Goal: Task Accomplishment & Management: Complete application form

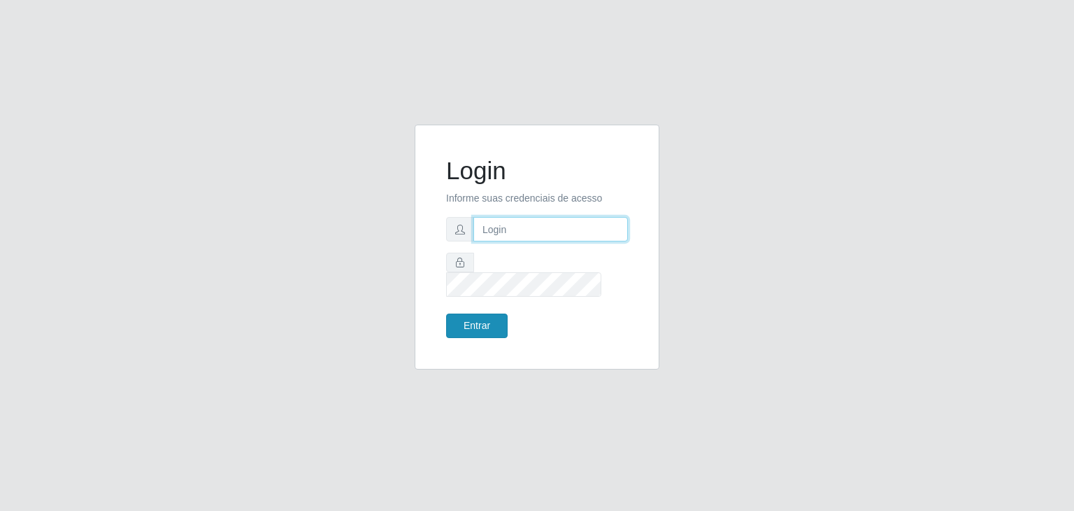
type input "jeisonrede@compras"
drag, startPoint x: 473, startPoint y: 315, endPoint x: 473, endPoint y: 307, distance: 8.4
click at [472, 315] on button "Entrar" at bounding box center [477, 325] width 62 height 24
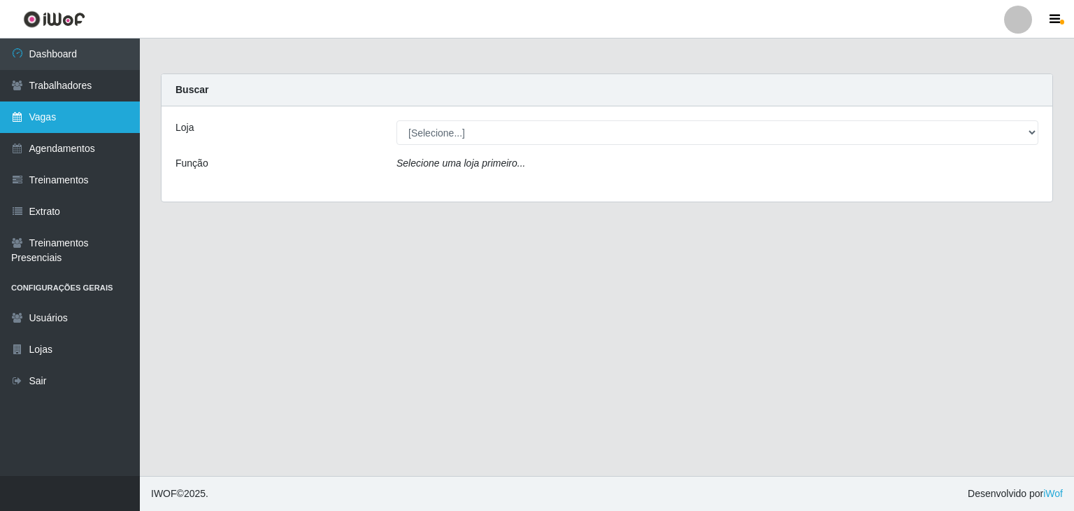
click at [56, 115] on link "Vagas" at bounding box center [70, 116] width 140 height 31
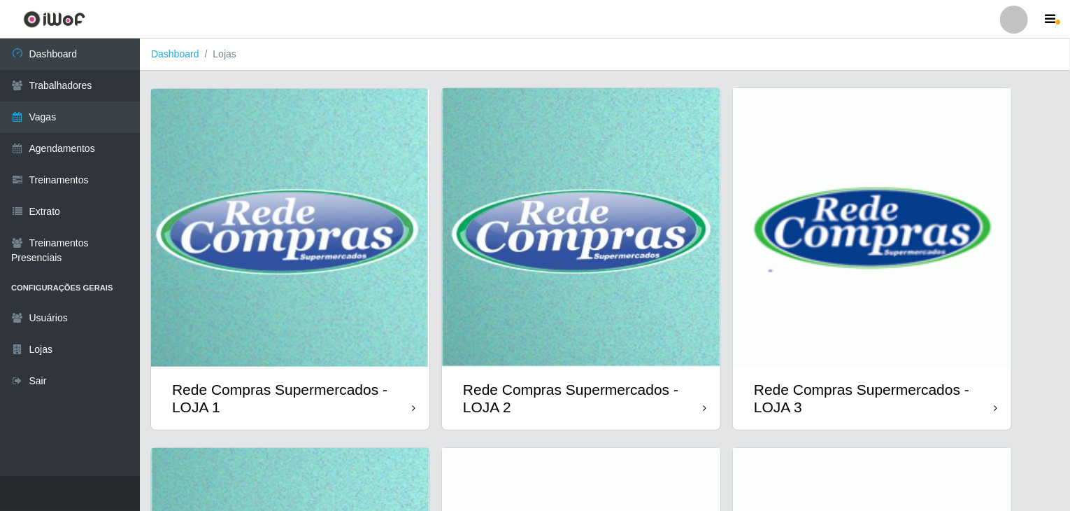
scroll to position [332, 0]
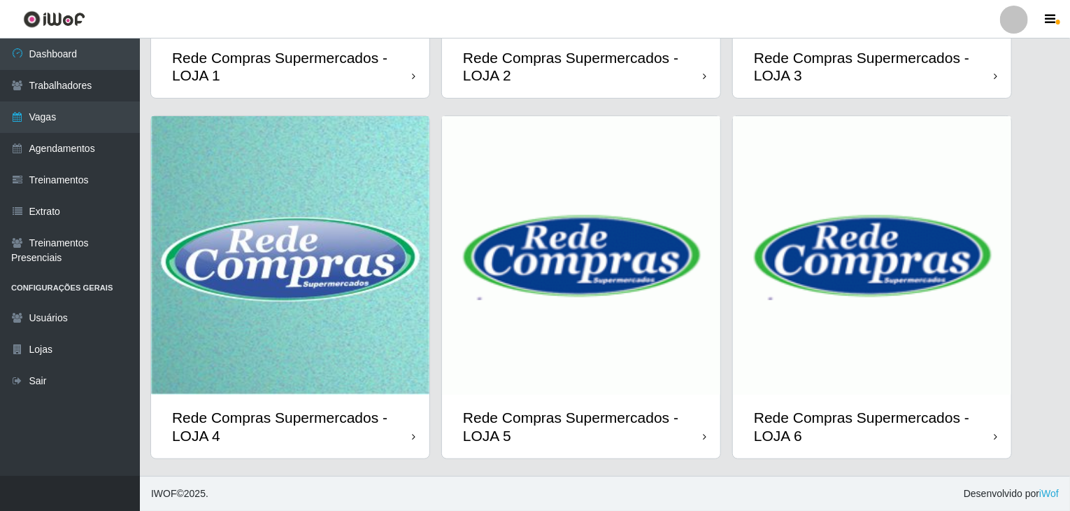
click at [337, 297] on img at bounding box center [290, 255] width 278 height 278
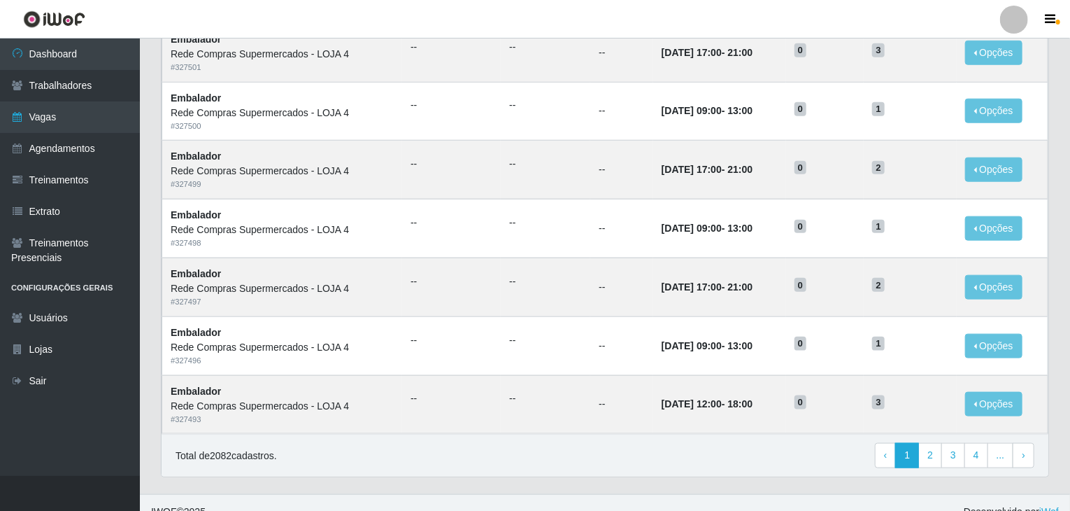
scroll to position [671, 0]
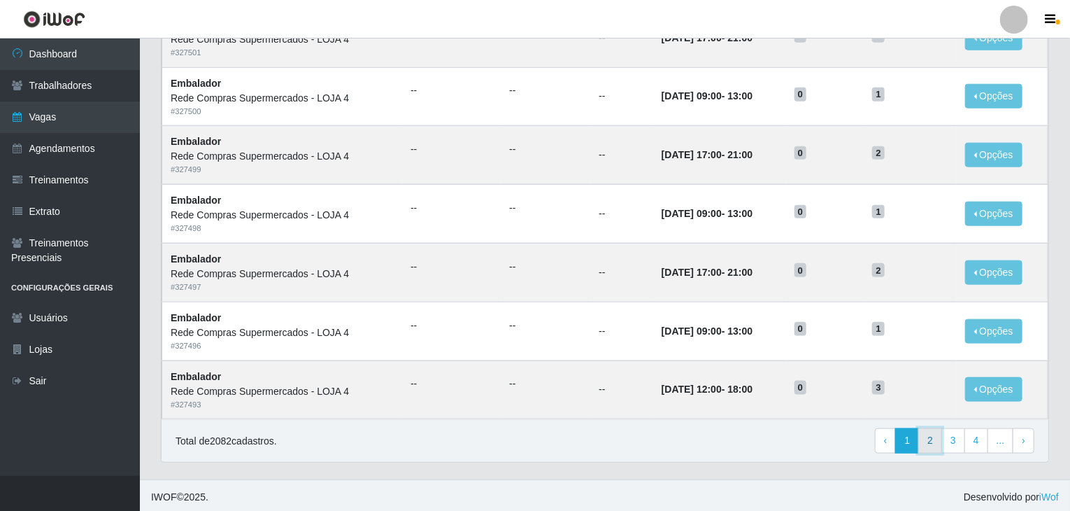
click at [927, 443] on link "2" at bounding box center [930, 440] width 24 height 25
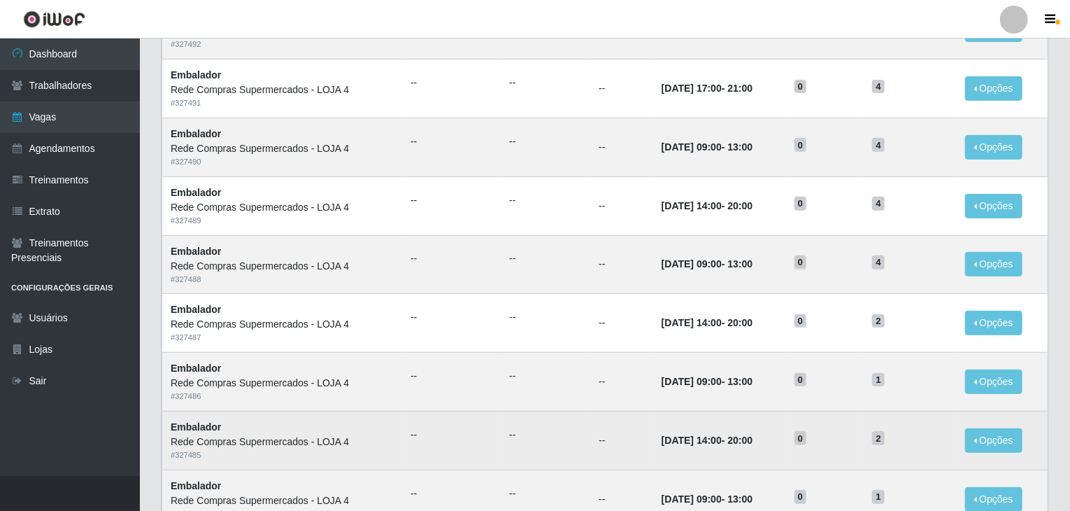
scroll to position [140, 0]
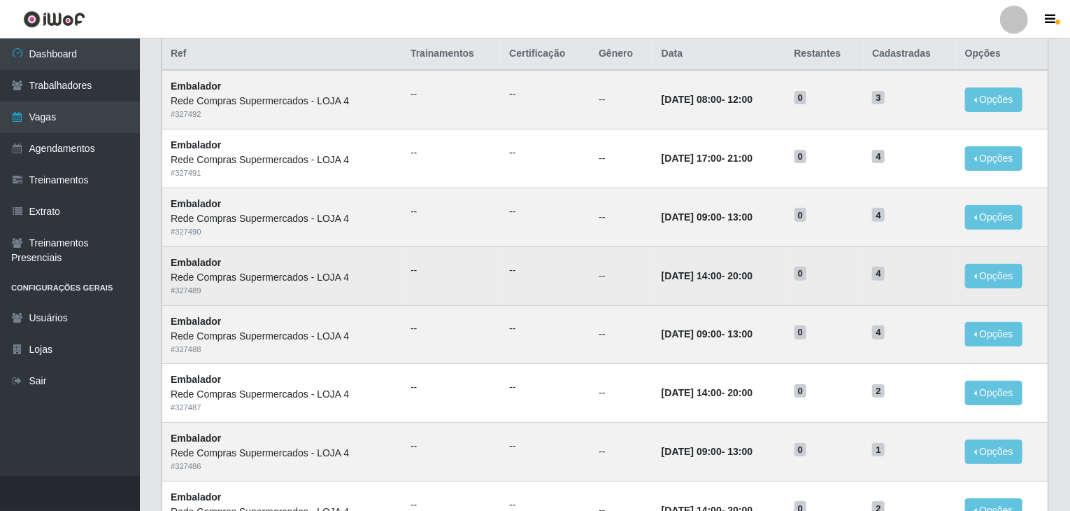
click at [562, 280] on td "--" at bounding box center [546, 275] width 90 height 59
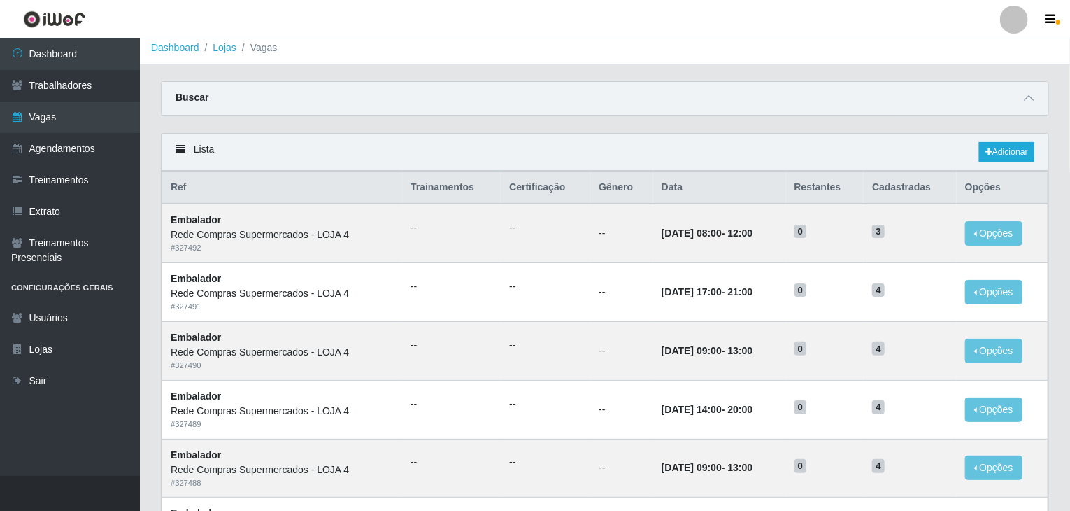
scroll to position [0, 0]
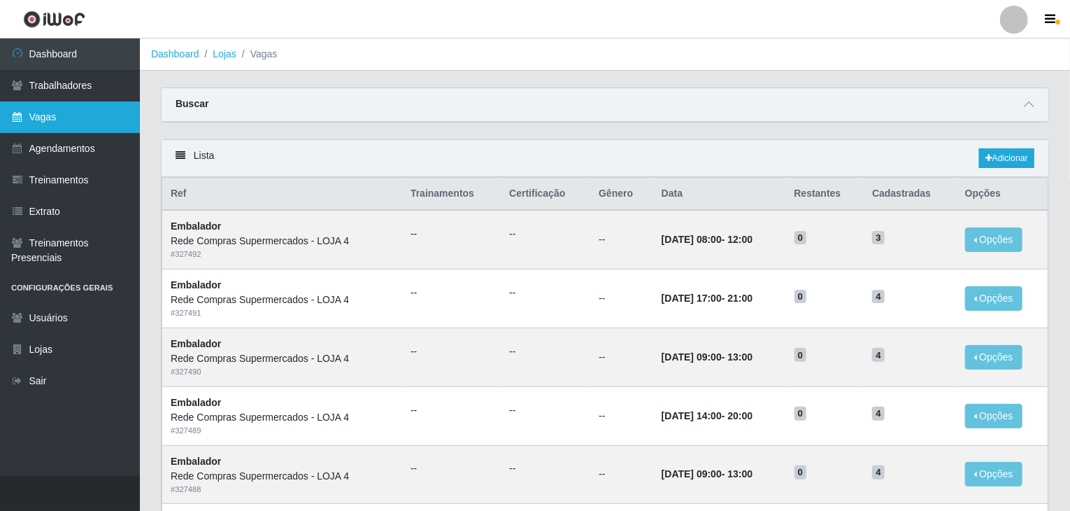
click at [18, 120] on icon at bounding box center [17, 117] width 13 height 10
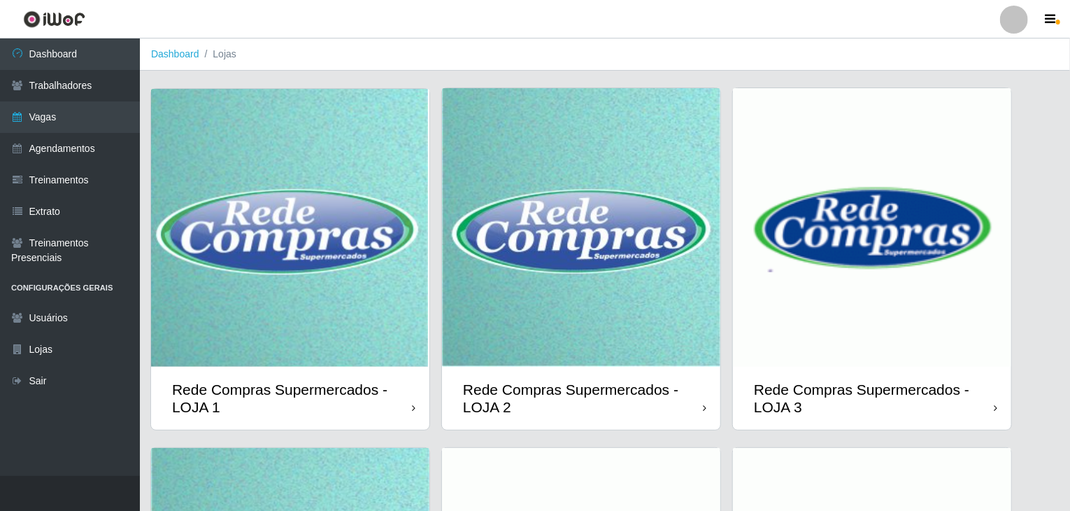
scroll to position [332, 0]
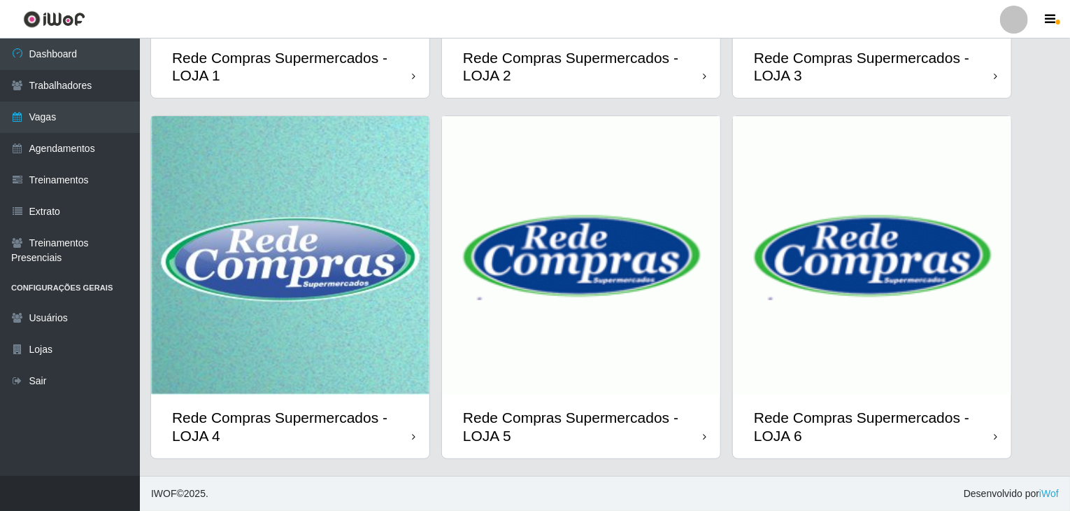
click at [654, 385] on img at bounding box center [581, 255] width 278 height 278
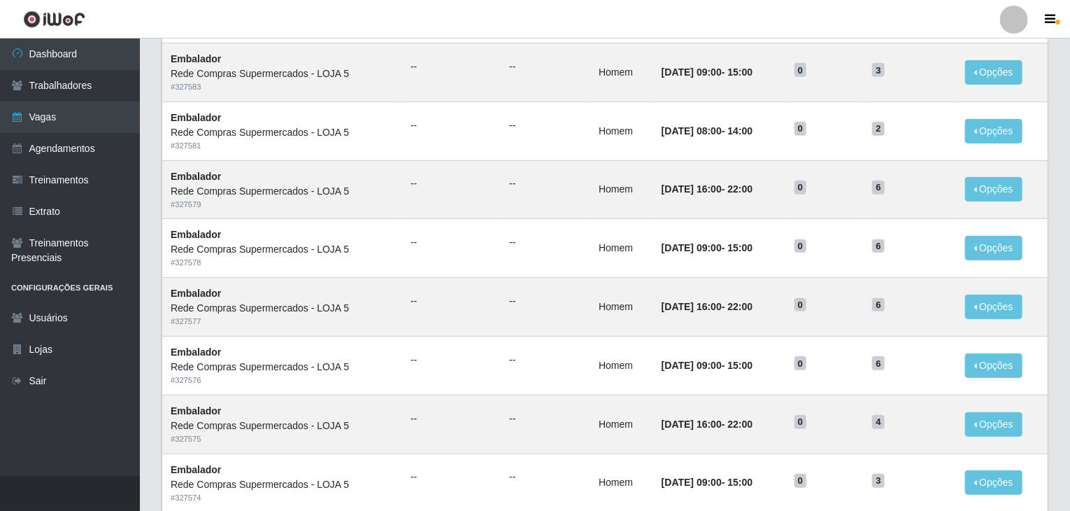
scroll to position [671, 0]
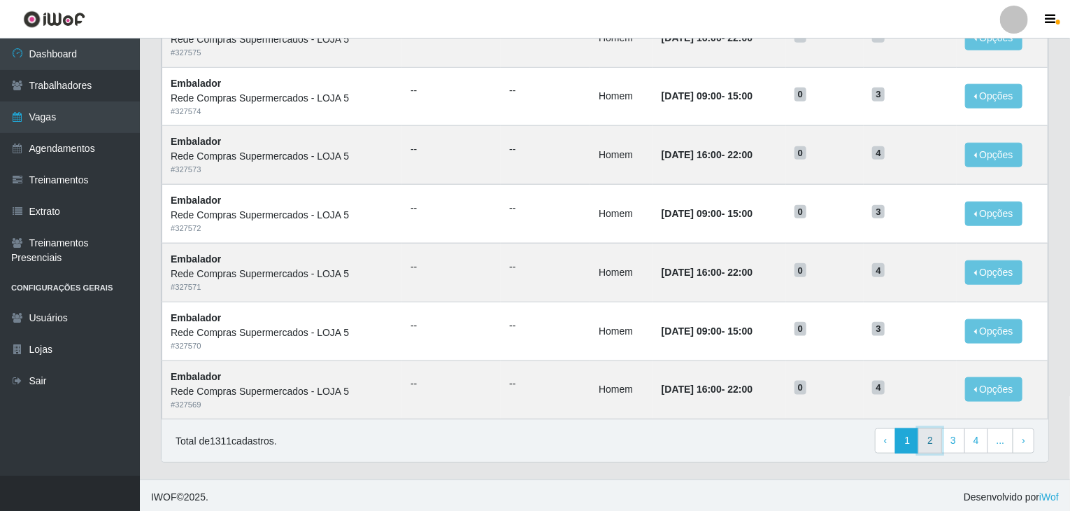
click at [937, 439] on link "2" at bounding box center [930, 440] width 24 height 25
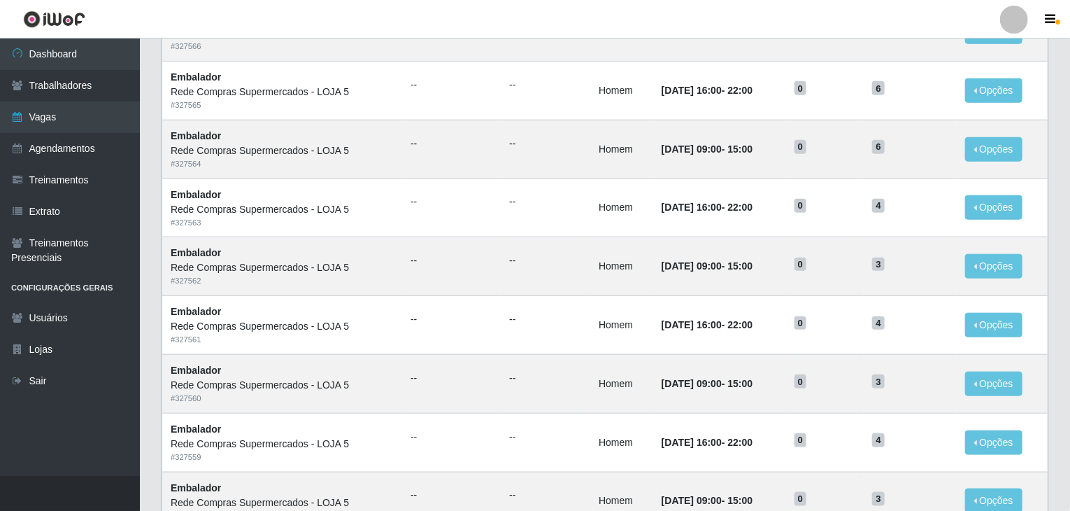
scroll to position [629, 0]
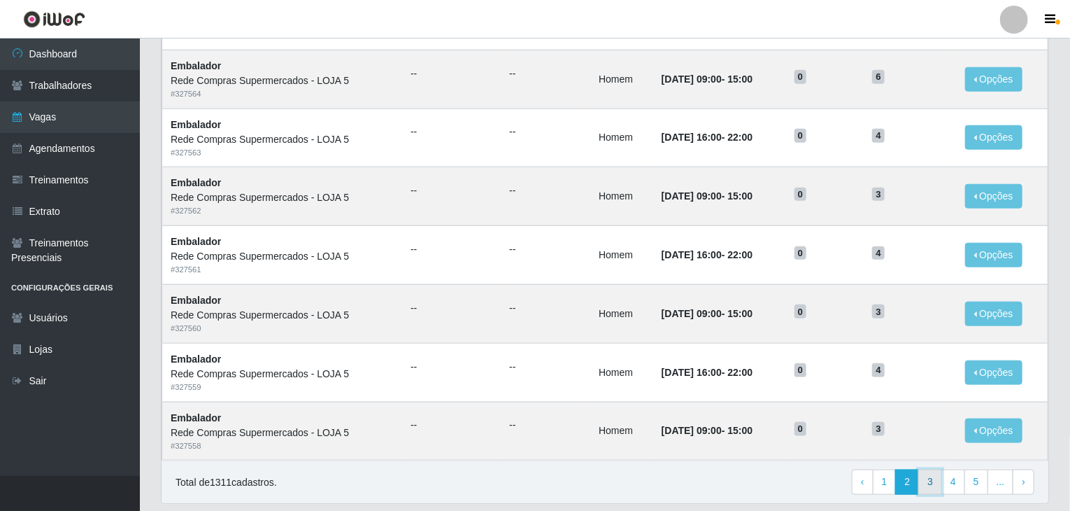
click at [929, 481] on link "3" at bounding box center [930, 481] width 24 height 25
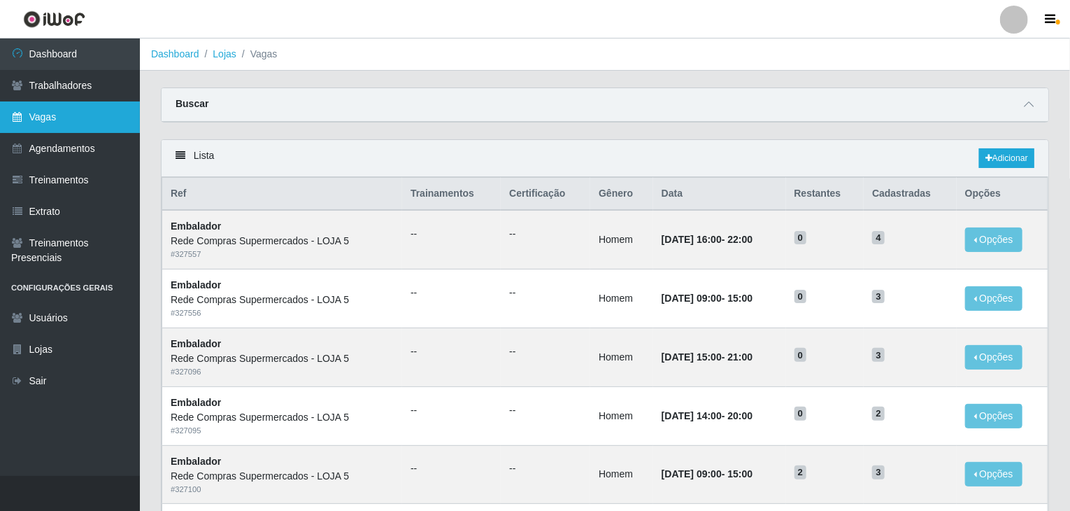
click at [47, 119] on link "Vagas" at bounding box center [70, 116] width 140 height 31
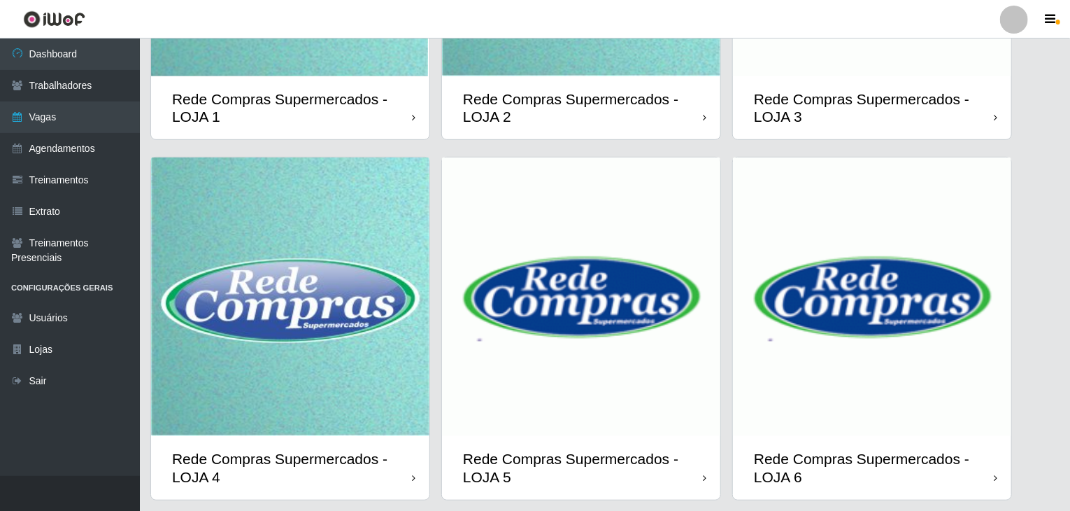
scroll to position [332, 0]
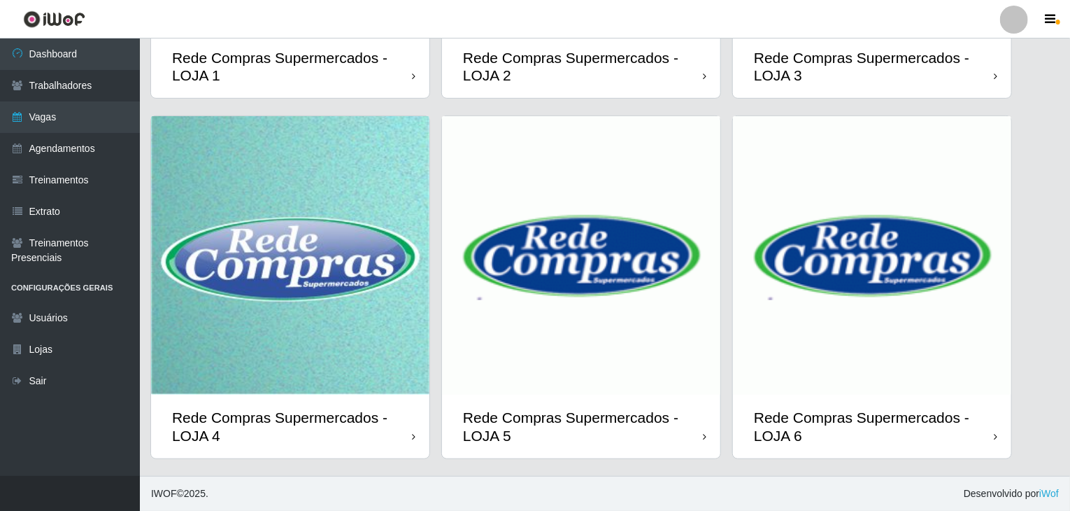
click at [352, 254] on img at bounding box center [290, 255] width 278 height 278
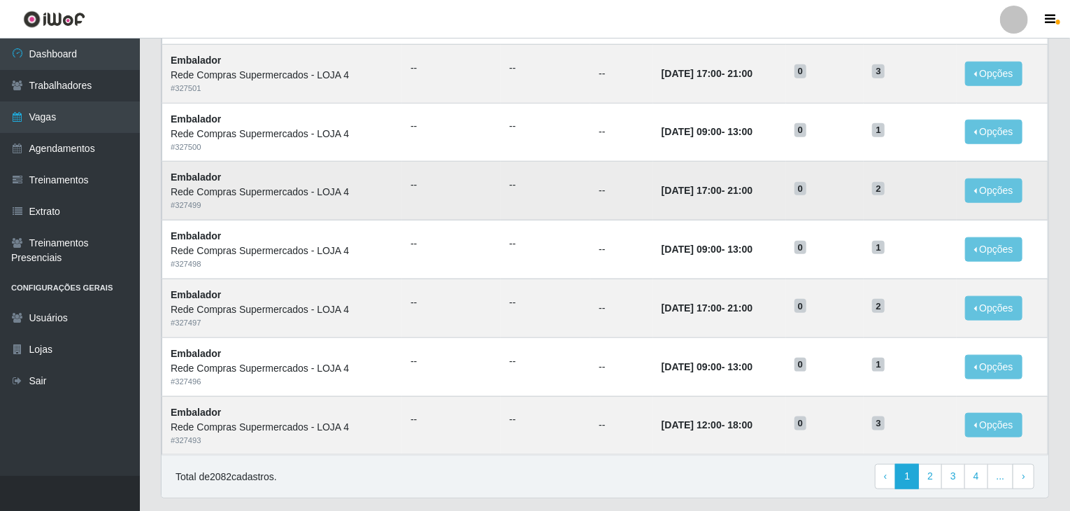
scroll to position [671, 0]
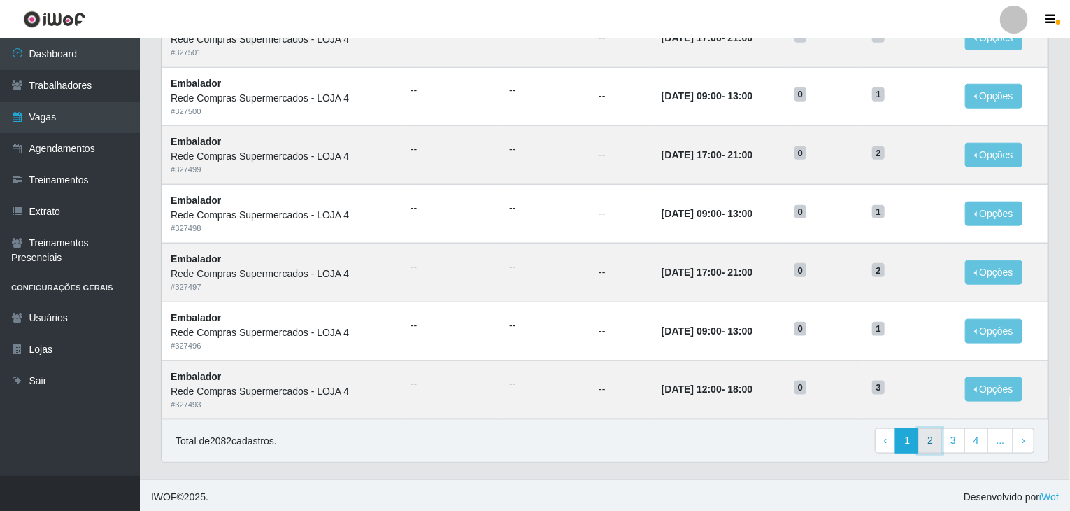
click at [932, 443] on link "2" at bounding box center [930, 440] width 24 height 25
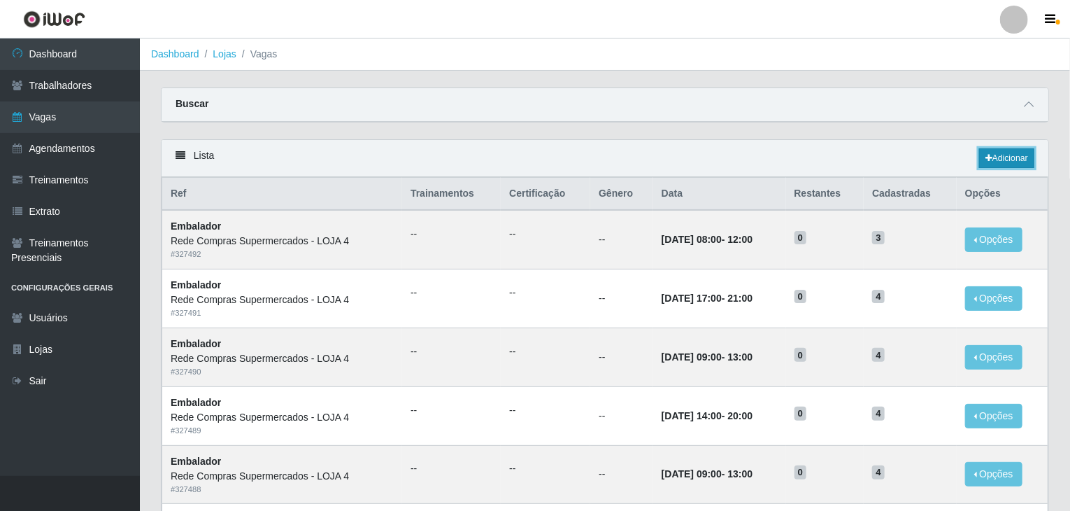
click at [998, 157] on link "Adicionar" at bounding box center [1006, 158] width 55 height 20
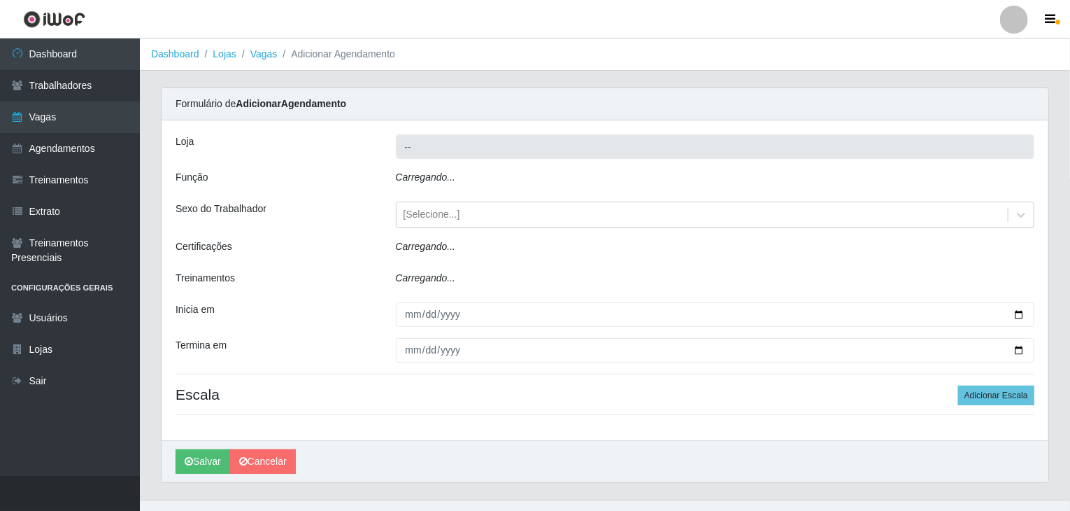
type input "Rede Compras Supermercados - LOJA 4"
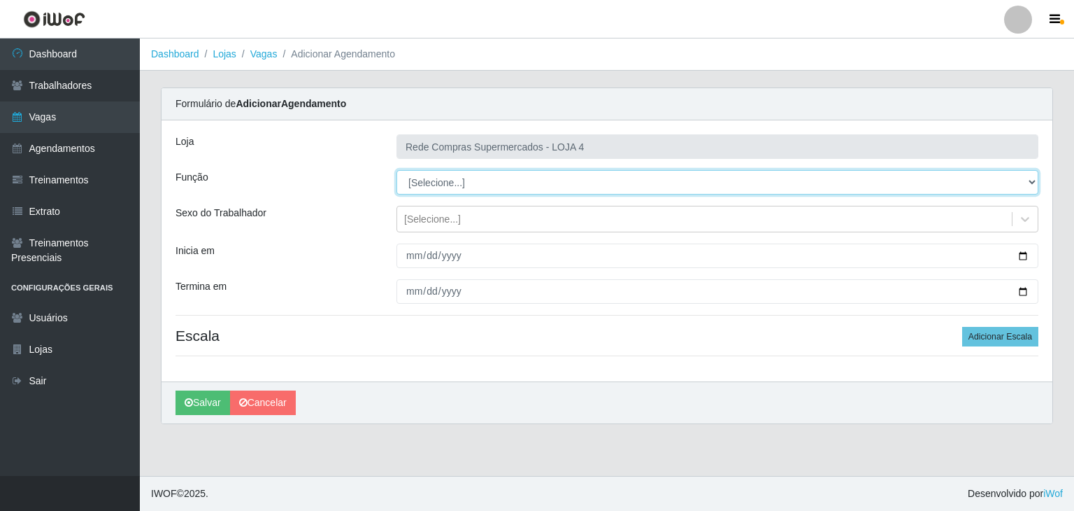
click at [439, 180] on select "[Selecione...] ASG ASG + ASG ++ Balconista Balconista + Balconista ++ Embalador…" at bounding box center [718, 182] width 642 height 24
select select "1"
click at [397, 170] on select "[Selecione...] ASG ASG + ASG ++ Balconista Balconista + Balconista ++ Embalador…" at bounding box center [718, 182] width 642 height 24
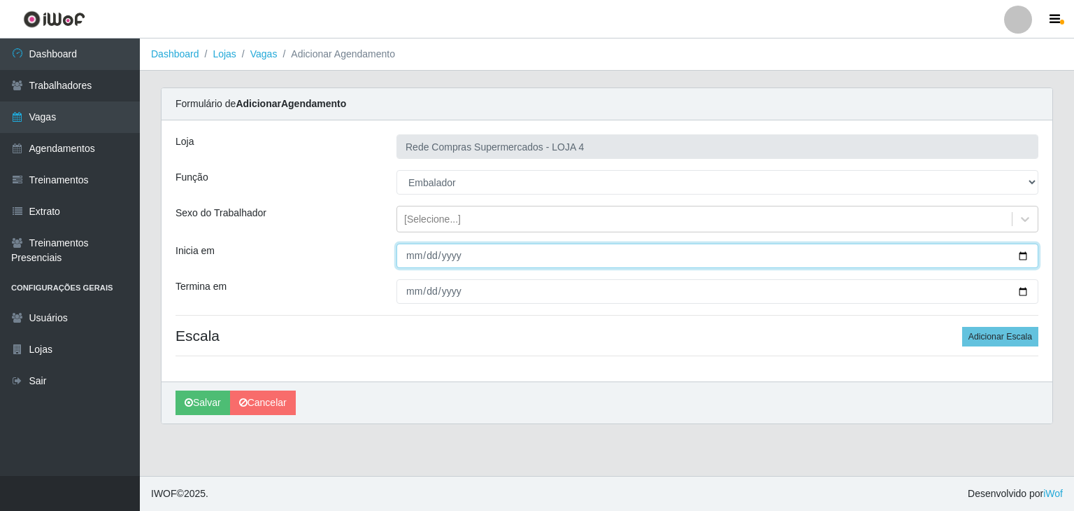
click at [1025, 253] on input "Inicia em" at bounding box center [718, 255] width 642 height 24
type input "2025-08-20"
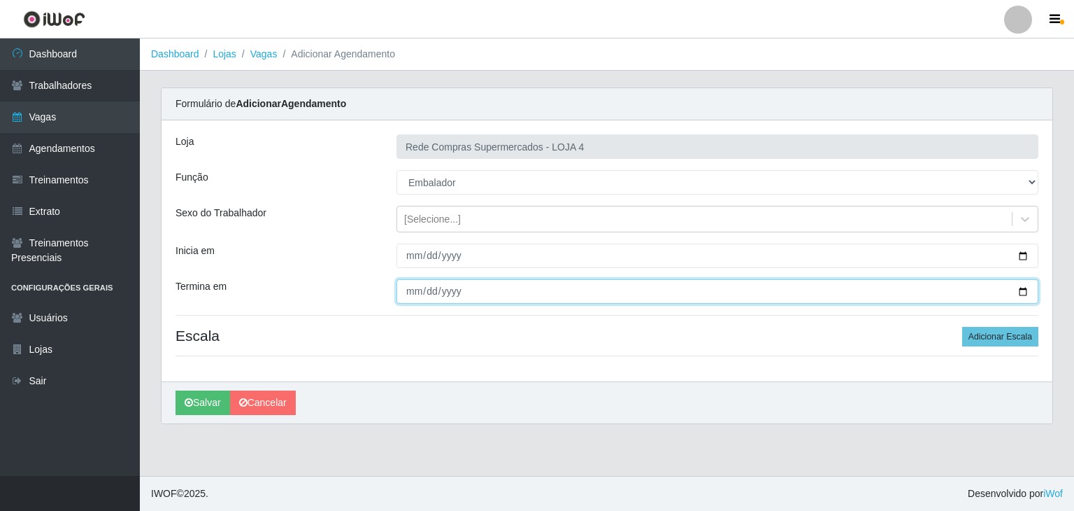
click at [1018, 297] on input "Termina em" at bounding box center [718, 291] width 642 height 24
click at [408, 297] on input "2025-08-28" at bounding box center [718, 291] width 642 height 24
type input "2025-08-21"
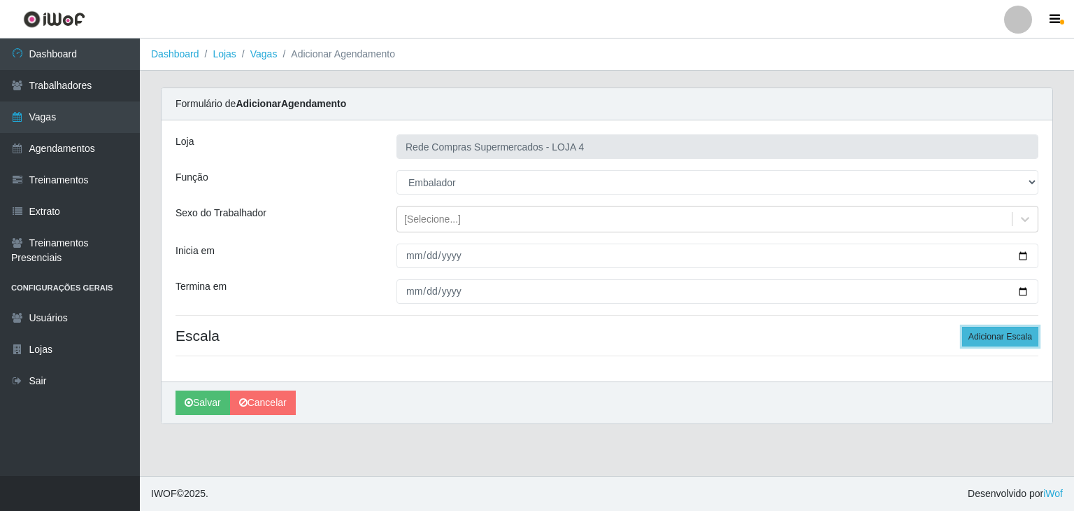
click at [1006, 335] on button "Adicionar Escala" at bounding box center [1000, 337] width 76 height 20
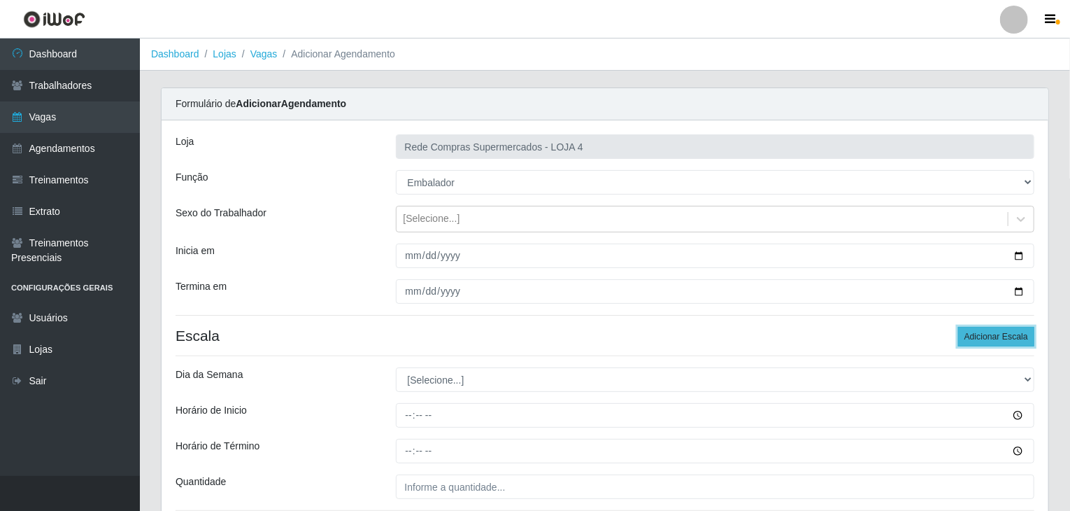
click at [1006, 335] on button "Adicionar Escala" at bounding box center [996, 337] width 76 height 20
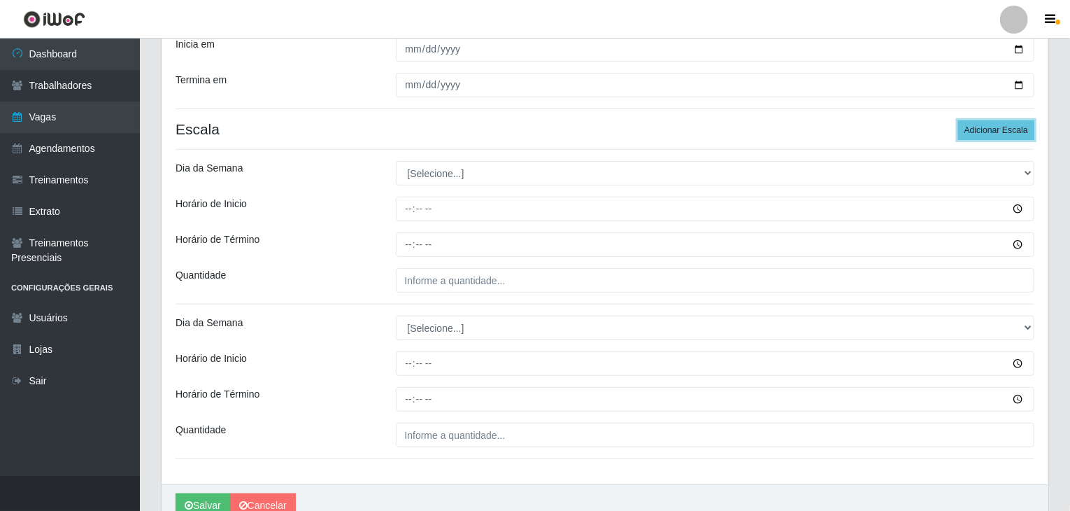
scroll to position [273, 0]
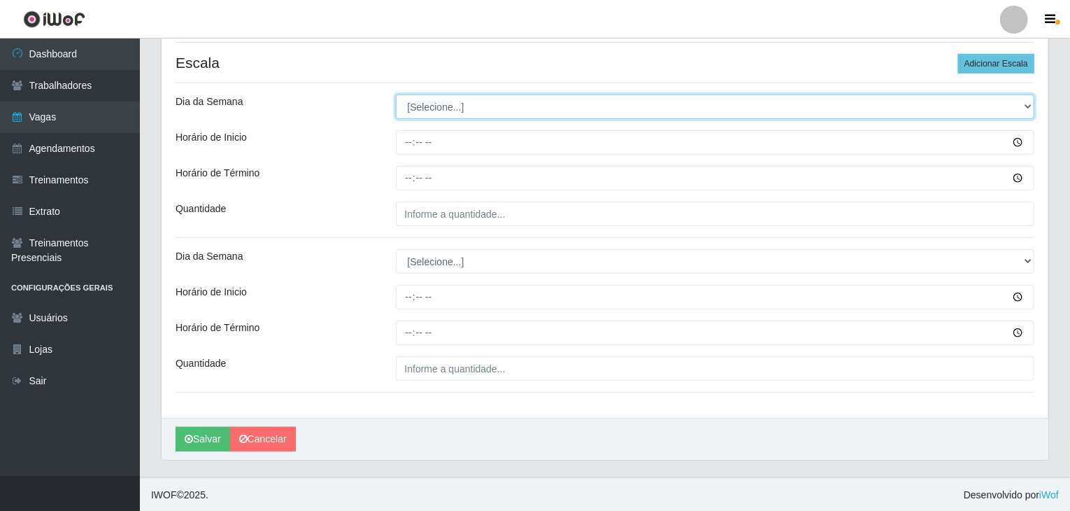
click at [451, 107] on select "[Selecione...] Segunda Terça Quarta Quinta Sexta Sábado Domingo" at bounding box center [715, 106] width 639 height 24
select select "3"
click at [396, 94] on select "[Selecione...] Segunda Terça Quarta Quinta Sexta Sábado Domingo" at bounding box center [715, 106] width 639 height 24
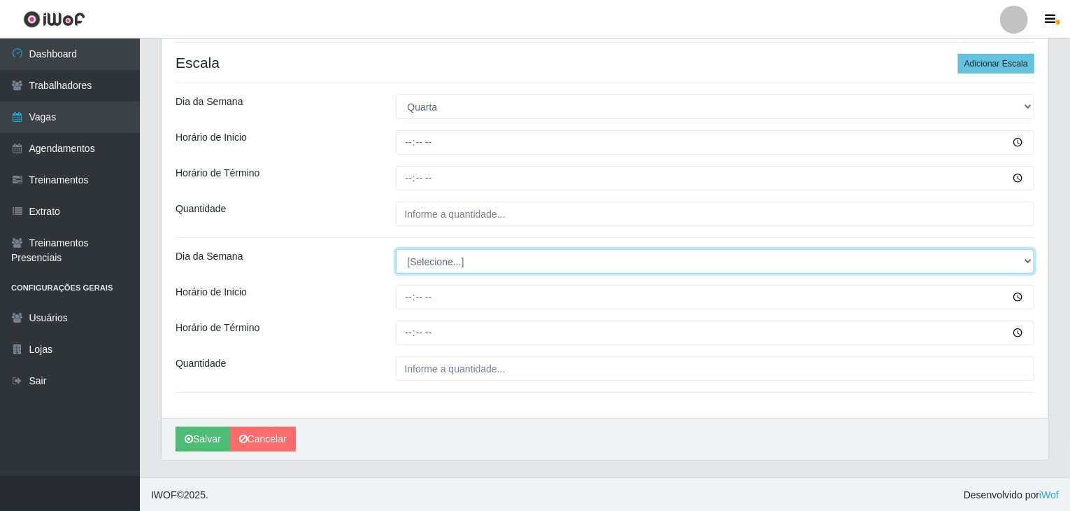
click at [446, 254] on select "[Selecione...] Segunda Terça Quarta Quinta Sexta Sábado Domingo" at bounding box center [715, 261] width 639 height 24
select select "4"
click at [396, 249] on select "[Selecione...] Segunda Terça Quarta Quinta Sexta Sábado Domingo" at bounding box center [715, 261] width 639 height 24
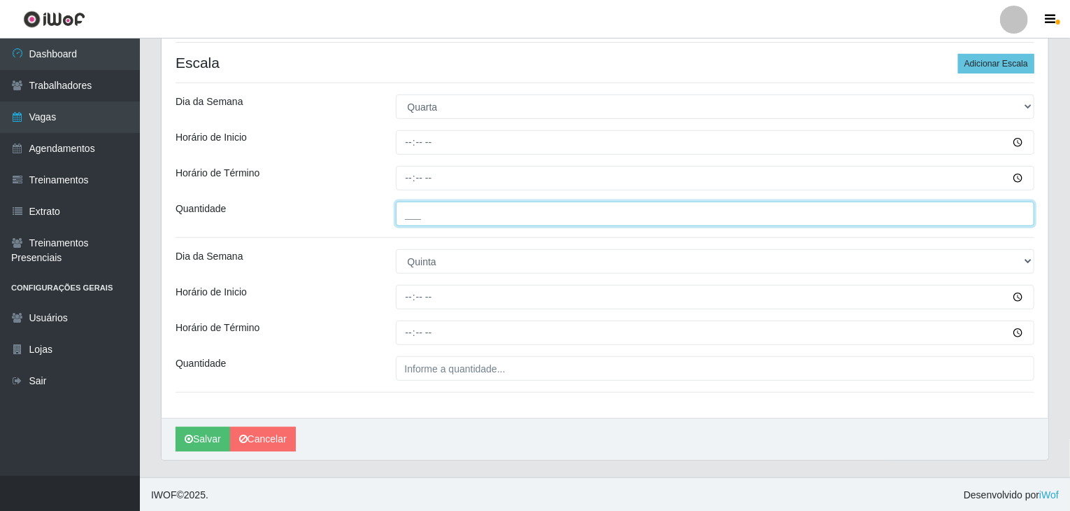
click at [429, 216] on input "___" at bounding box center [715, 213] width 639 height 24
type input "1__"
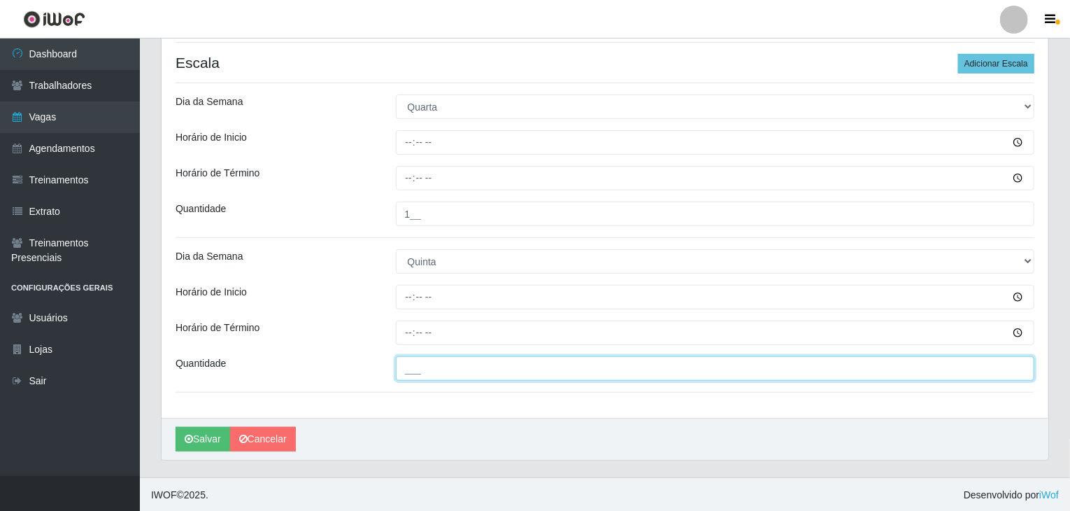
click at [452, 366] on input "___" at bounding box center [715, 368] width 639 height 24
type input "1__"
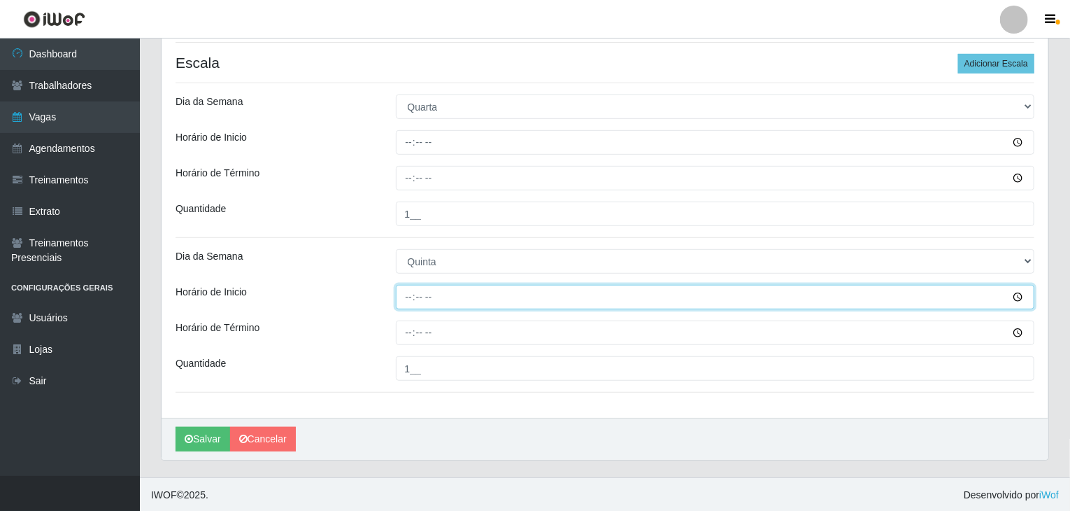
click at [404, 292] on input "Horário de Inicio" at bounding box center [715, 297] width 639 height 24
type input "15:00"
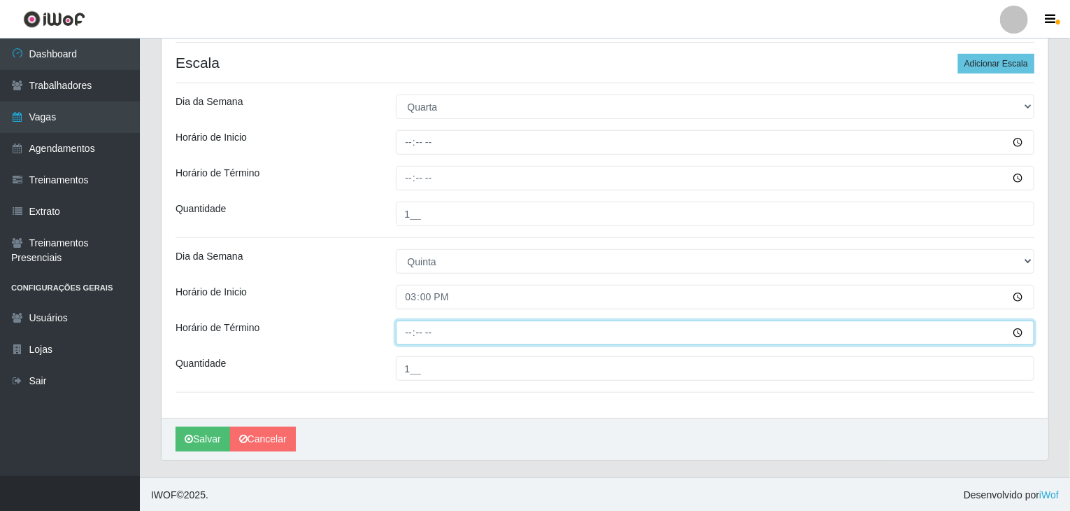
click at [408, 333] on input "Horário de Término" at bounding box center [715, 332] width 639 height 24
type input "21:00"
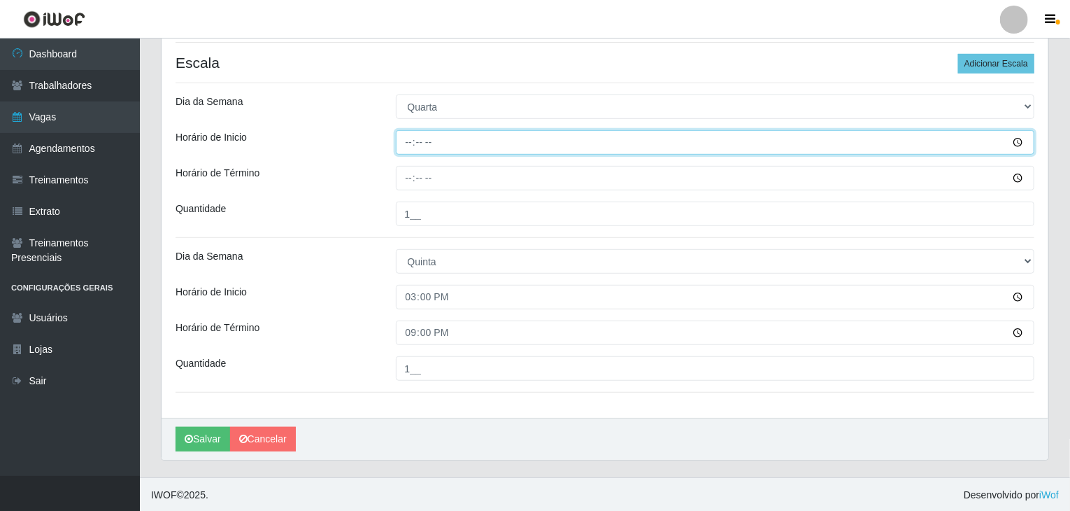
click at [408, 139] on input "Horário de Inicio" at bounding box center [715, 142] width 639 height 24
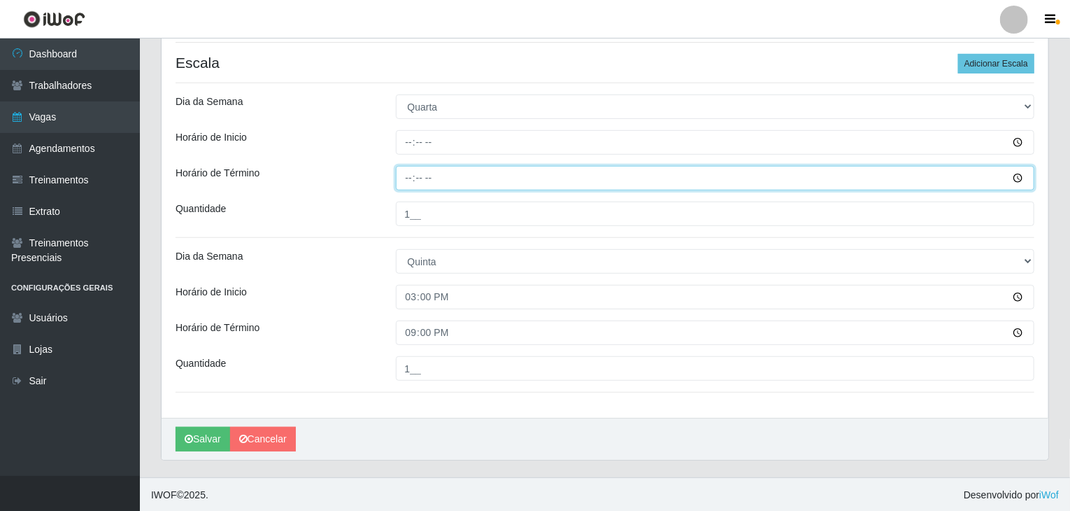
click at [410, 176] on input "Horário de Término" at bounding box center [715, 178] width 639 height 24
type input "21:00"
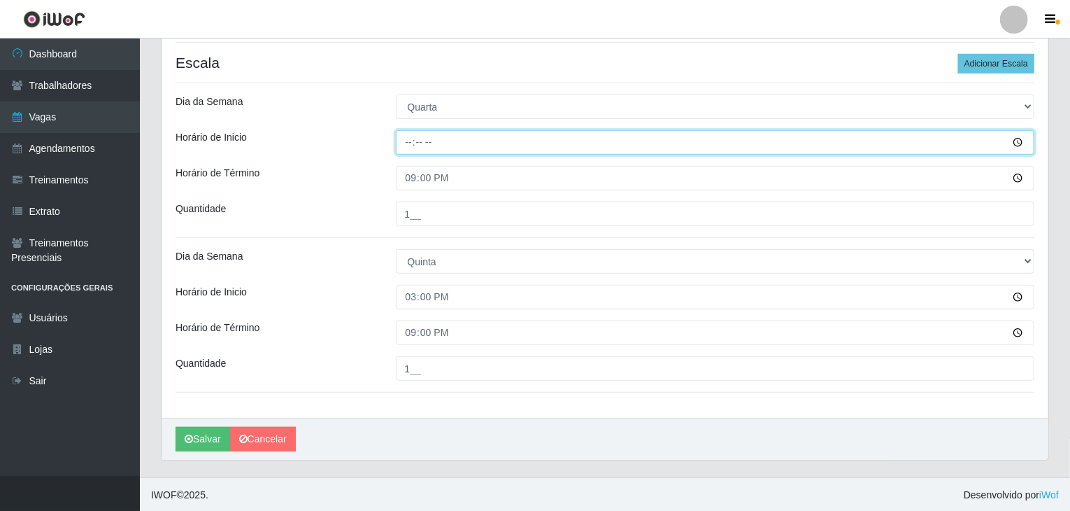
click at [408, 144] on input "Horário de Inicio" at bounding box center [715, 142] width 639 height 24
click at [409, 144] on input "17:00" at bounding box center [715, 142] width 639 height 24
type input "16:00"
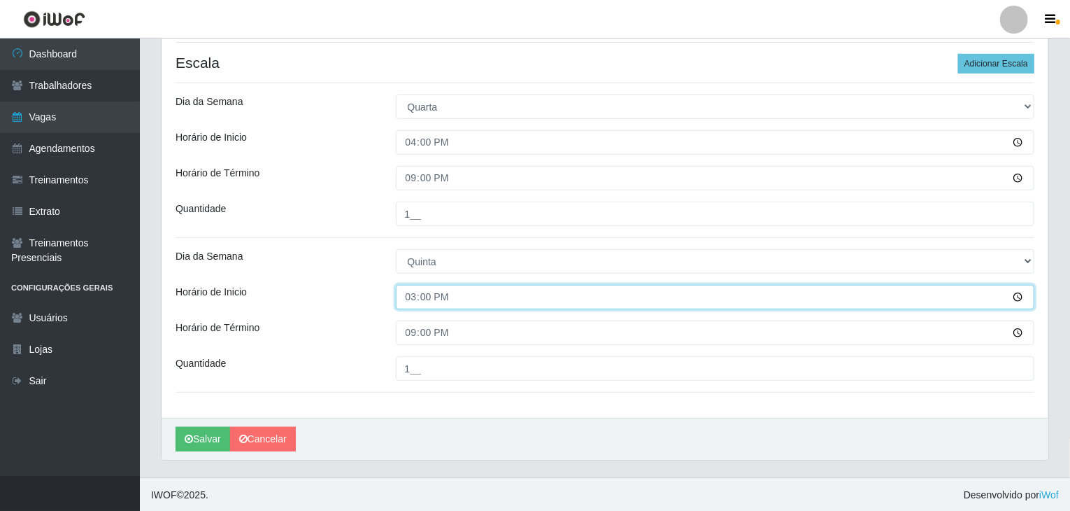
click at [410, 298] on input "15:00" at bounding box center [715, 297] width 639 height 24
type input "16:00"
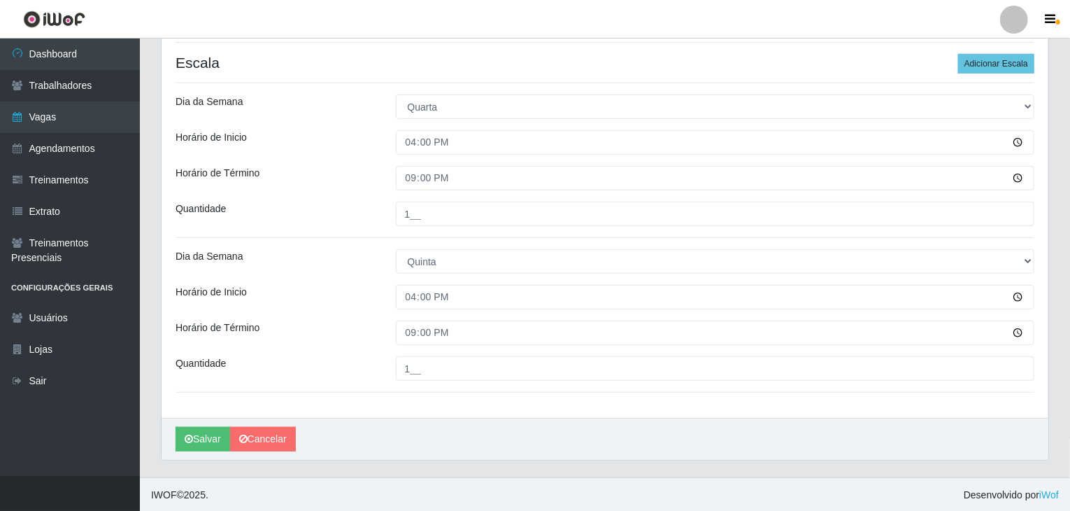
click at [373, 285] on div "Horário de Inicio" at bounding box center [275, 297] width 220 height 24
click at [211, 436] on button "Salvar" at bounding box center [203, 439] width 55 height 24
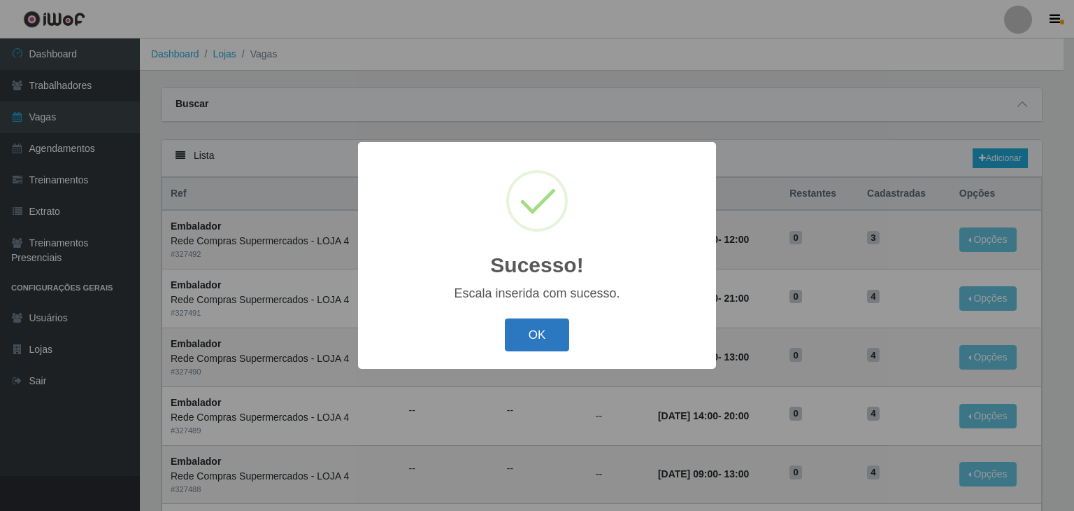
click at [536, 320] on button "OK" at bounding box center [537, 334] width 65 height 33
